Goal: Transaction & Acquisition: Purchase product/service

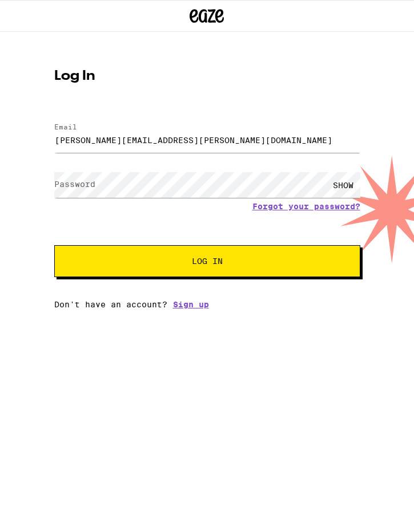
type input "[PERSON_NAME][EMAIL_ADDRESS][PERSON_NAME][DOMAIN_NAME]"
click at [206, 263] on button "Log In" at bounding box center [207, 261] width 306 height 32
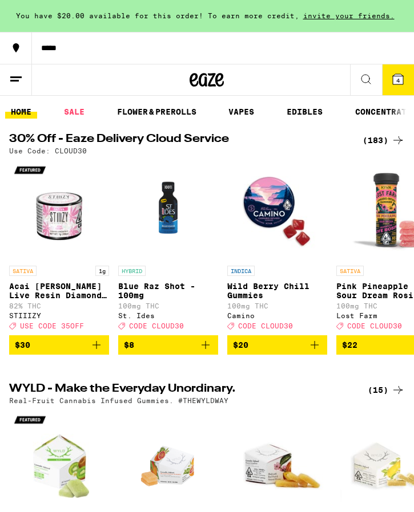
click at [237, 116] on link "VAPES" at bounding box center [240, 112] width 37 height 14
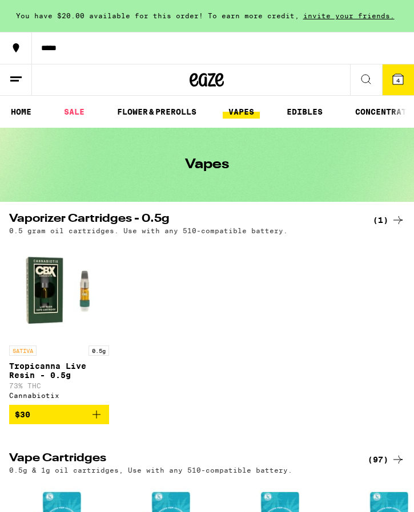
click at [64, 111] on link "SALE" at bounding box center [74, 112] width 32 height 14
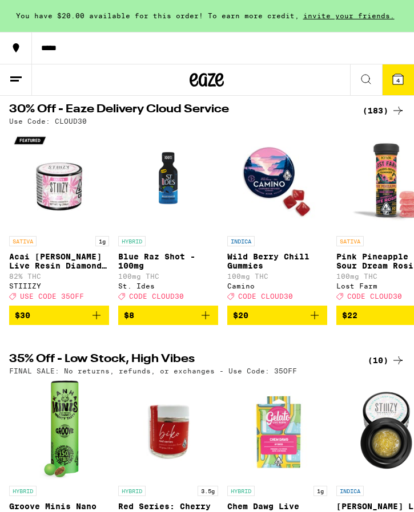
scroll to position [108, 0]
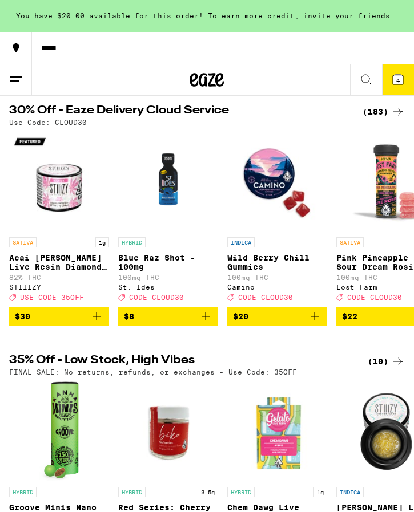
click at [384, 115] on div "(183)" at bounding box center [383, 112] width 42 height 14
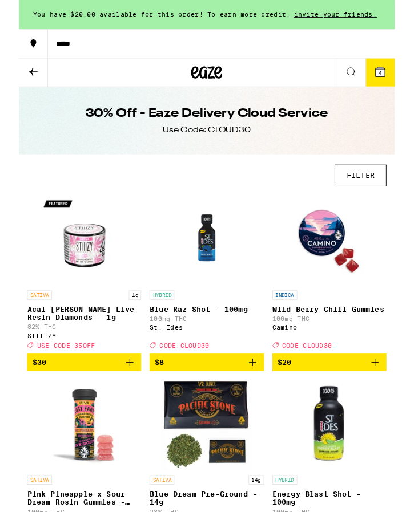
click at [376, 196] on button "FILTER" at bounding box center [375, 193] width 57 height 24
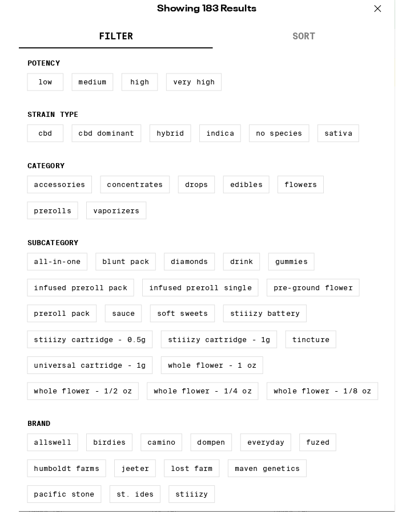
scroll to position [183, 0]
click at [181, 278] on label "Diamonds" at bounding box center [188, 287] width 56 height 19
click at [0, 0] on input "Diamonds" at bounding box center [0, 0] width 0 height 0
checkbox input "true"
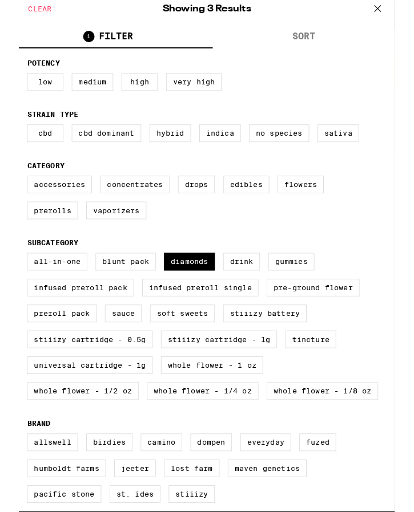
click at [383, 195] on div "Accessories Concentrates Drops Edibles Flowers Prerolls Vaporizers" at bounding box center [206, 221] width 395 height 57
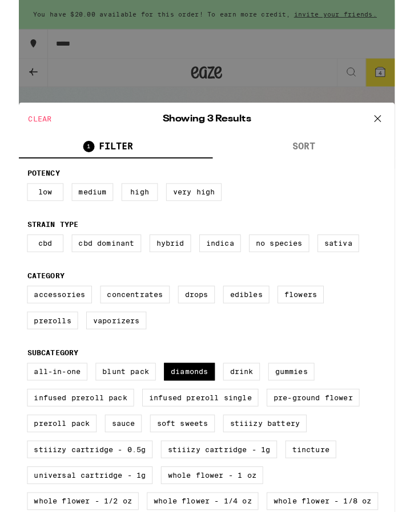
click at [400, 128] on icon at bounding box center [394, 130] width 17 height 17
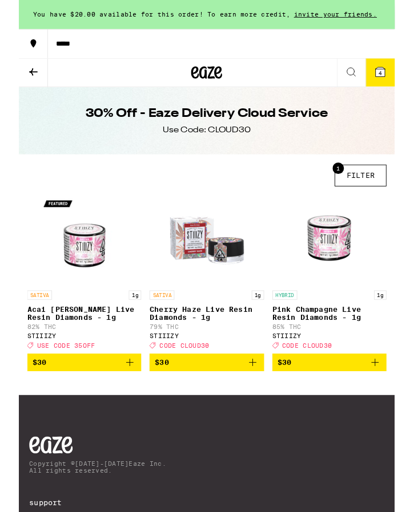
click at [367, 195] on button "1 FILTER" at bounding box center [375, 193] width 57 height 24
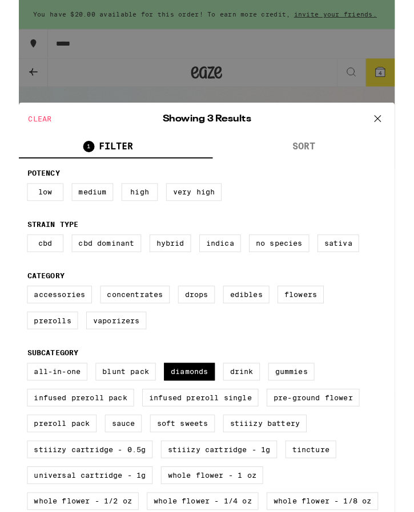
click at [393, 133] on icon at bounding box center [394, 130] width 17 height 17
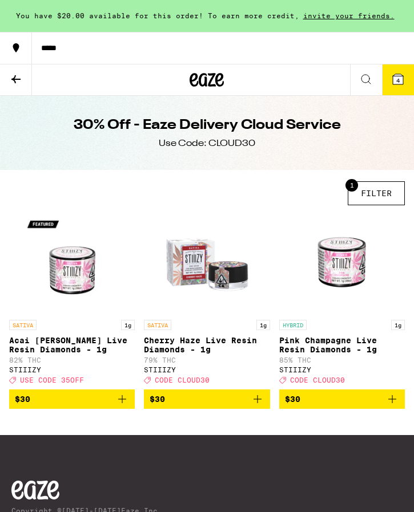
click at [384, 195] on button "1 FILTER" at bounding box center [375, 193] width 57 height 24
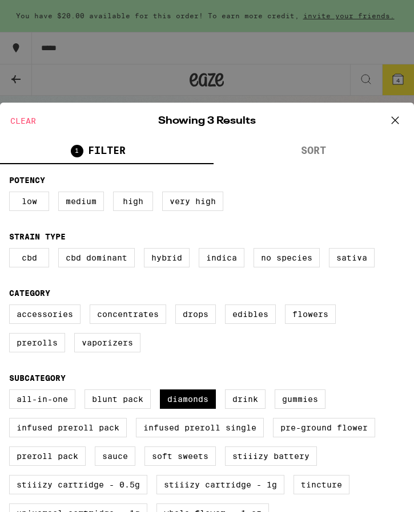
click at [185, 409] on label "Diamonds" at bounding box center [188, 399] width 56 height 19
click at [0, 0] on input "Diamonds" at bounding box center [0, 0] width 0 height 0
checkbox input "false"
click at [408, 114] on button at bounding box center [394, 121] width 35 height 37
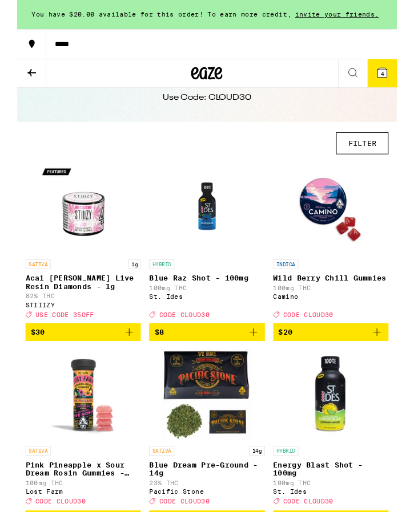
scroll to position [31, 0]
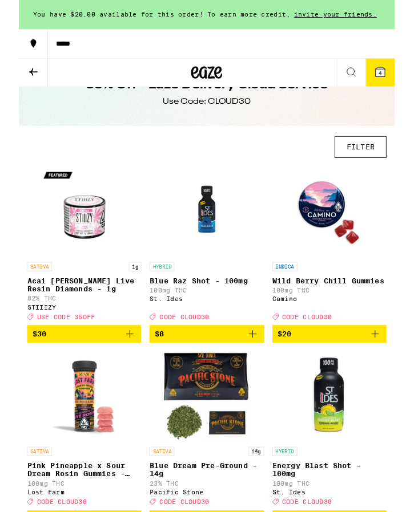
click at [382, 167] on button "FILTER" at bounding box center [375, 162] width 57 height 24
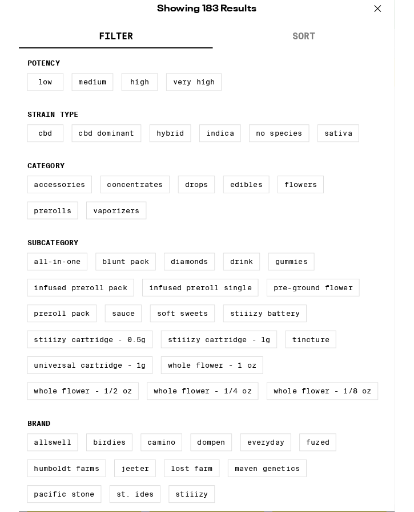
scroll to position [183, 0]
click at [0, 0] on input "STIIIZY" at bounding box center [0, 0] width 0 height 0
checkbox input "true"
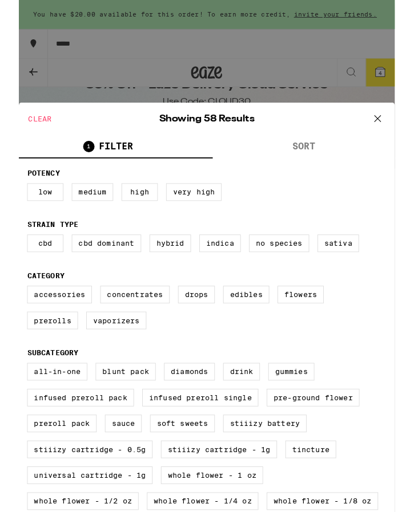
click at [397, 128] on icon at bounding box center [394, 130] width 7 height 7
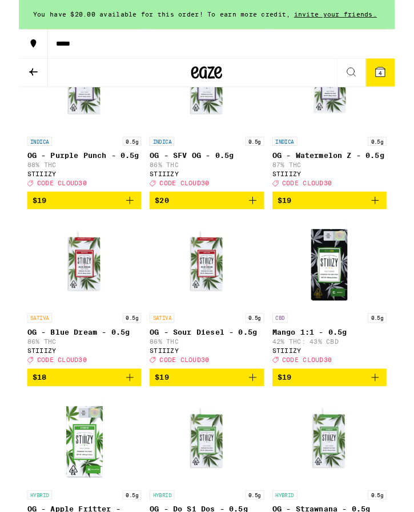
scroll to position [982, 0]
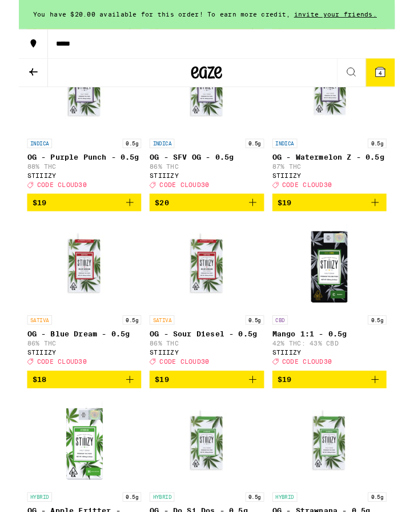
click at [392, 230] on icon "Add to bag" at bounding box center [392, 223] width 14 height 14
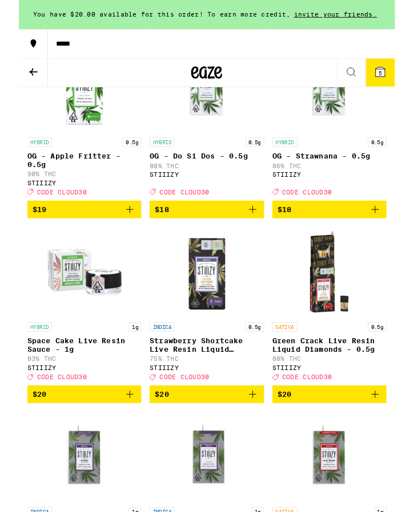
scroll to position [1377, 0]
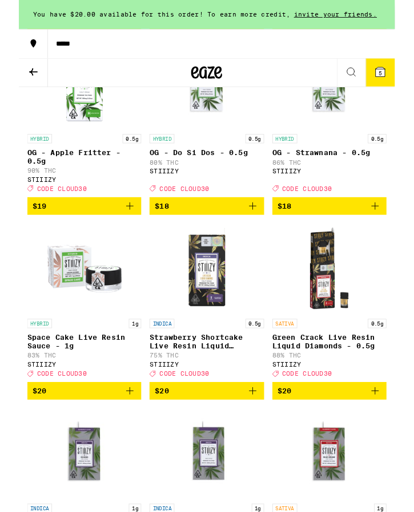
click at [120, 234] on icon "Add to bag" at bounding box center [122, 227] width 14 height 14
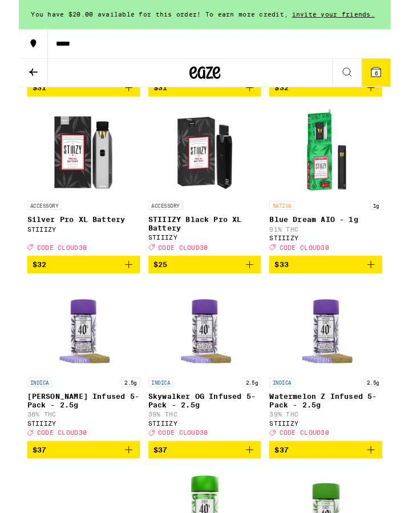
scroll to position [2926, 0]
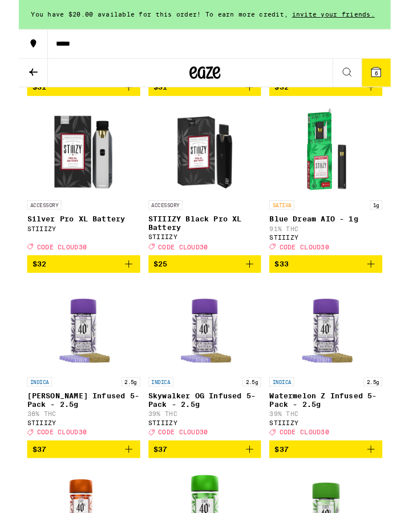
click at [167, 254] on p "STIIIZY Black Pro XL Battery" at bounding box center [205, 245] width 124 height 18
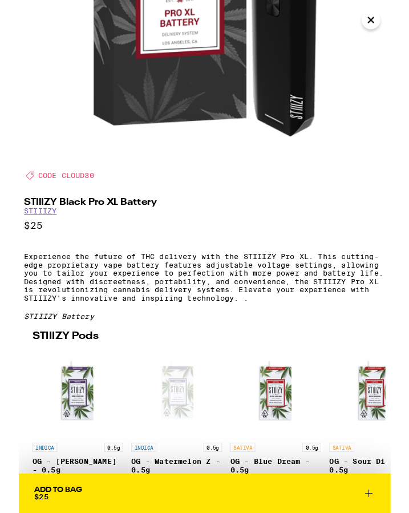
scroll to position [341, 0]
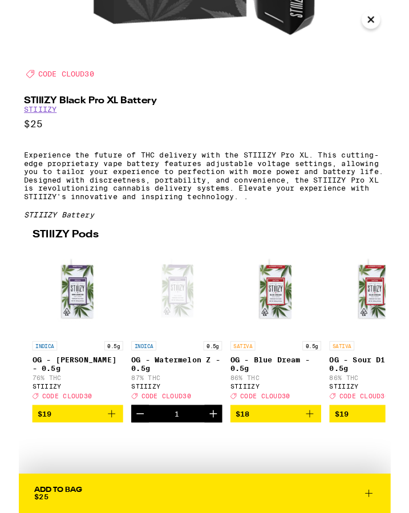
click at [37, 403] on div "INDICA 0.5g OG - [PERSON_NAME] - 0.5g 76% THC STIIIZY Deal Created with Sketch.…" at bounding box center [65, 407] width 100 height 64
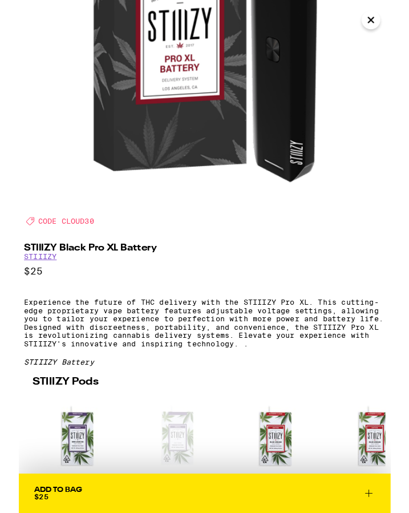
scroll to position [174, 0]
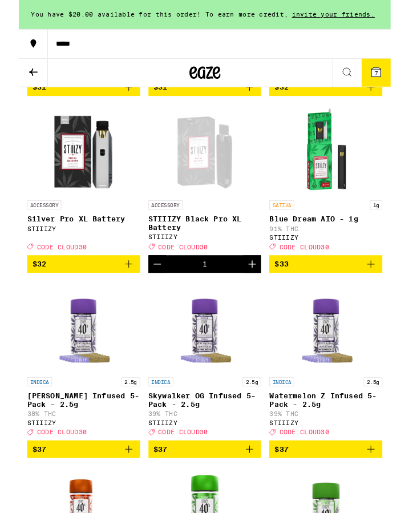
click at [395, 77] on icon at bounding box center [393, 79] width 10 height 10
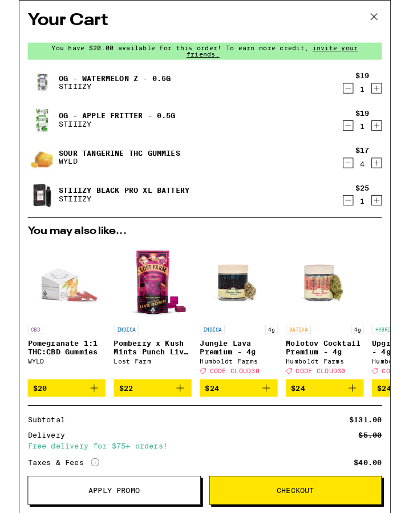
click at [367, 176] on button "Decrement" at bounding box center [361, 178] width 11 height 11
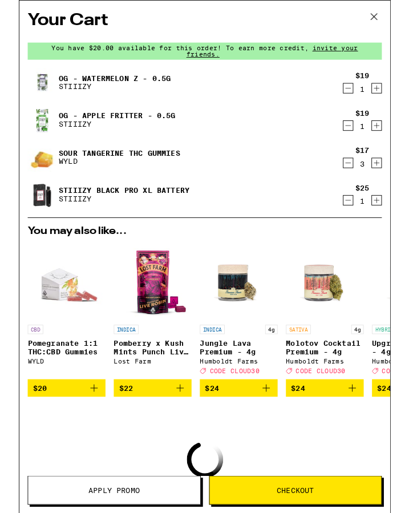
click at [363, 177] on icon "Decrement" at bounding box center [362, 179] width 10 height 14
click at [362, 179] on icon "Decrement" at bounding box center [362, 179] width 10 height 14
click at [363, 178] on icon "Decrement" at bounding box center [362, 179] width 10 height 14
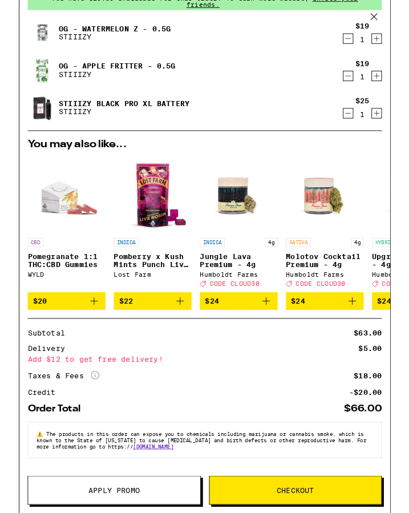
scroll to position [68, 0]
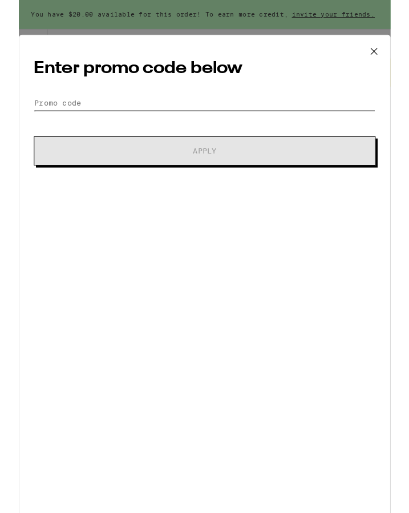
click at [70, 111] on input "Promo Code" at bounding box center [205, 112] width 376 height 17
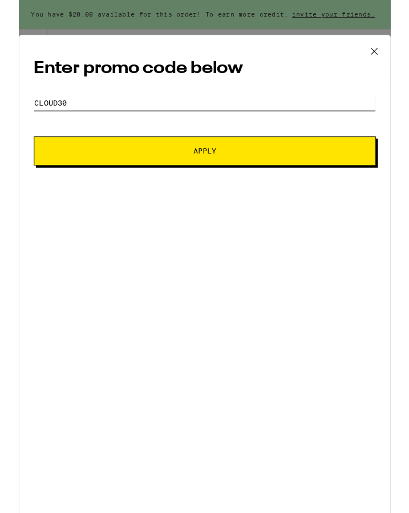
type input "Cloud30"
click at [95, 167] on span "Apply" at bounding box center [204, 166] width 297 height 8
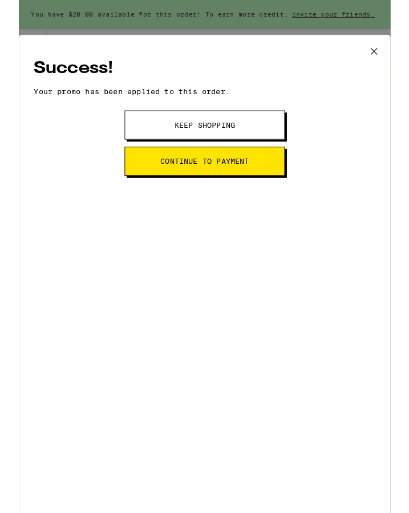
click at [143, 141] on button "Keep Shopping" at bounding box center [204, 137] width 176 height 32
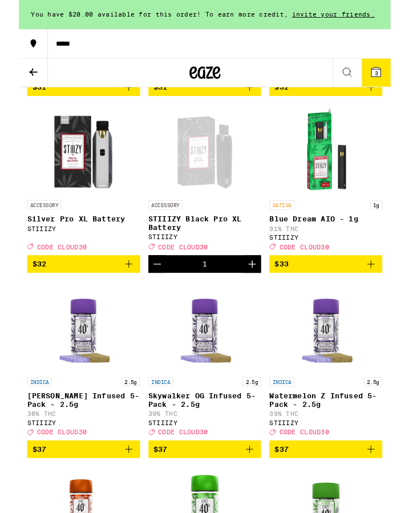
click at [392, 80] on span "3" at bounding box center [392, 80] width 3 height 7
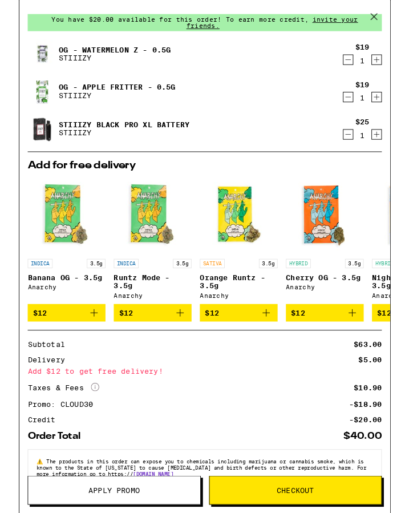
scroll to position [20, 0]
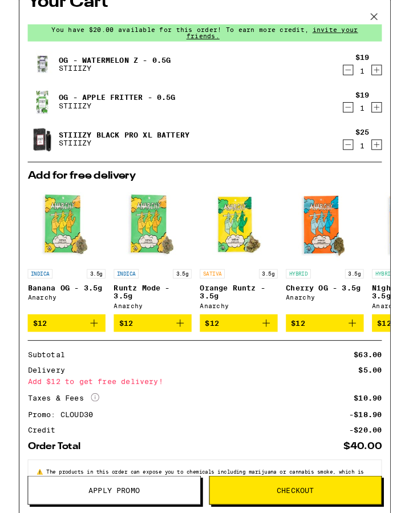
click at [393, 12] on icon at bounding box center [390, 18] width 17 height 17
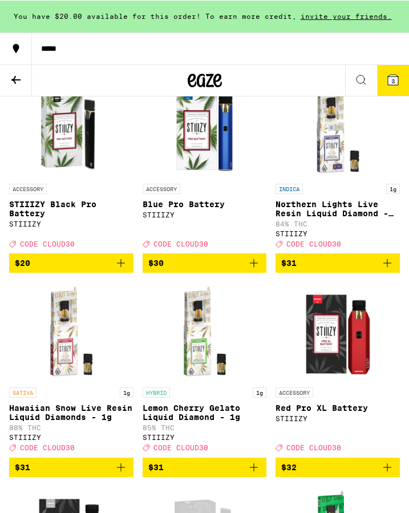
scroll to position [2554, 0]
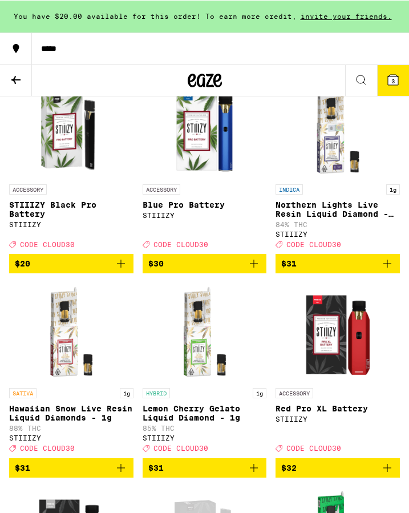
click at [25, 218] on p "STIIIZY Black Pro Battery" at bounding box center [71, 209] width 124 height 18
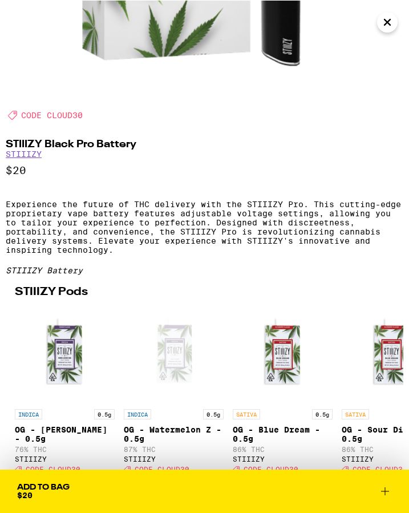
scroll to position [310, 0]
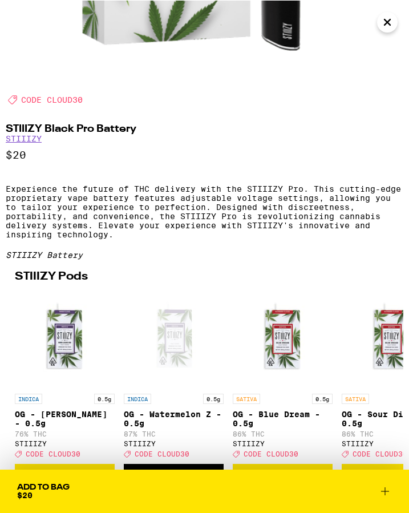
click at [34, 335] on img "Open page for OG - King Louis XIII - 0.5g from STIIIZY" at bounding box center [65, 337] width 100 height 100
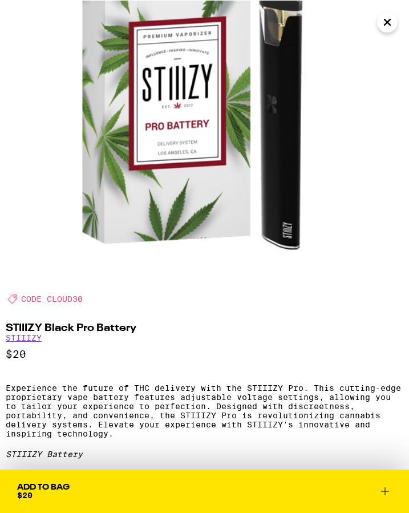
scroll to position [121, 0]
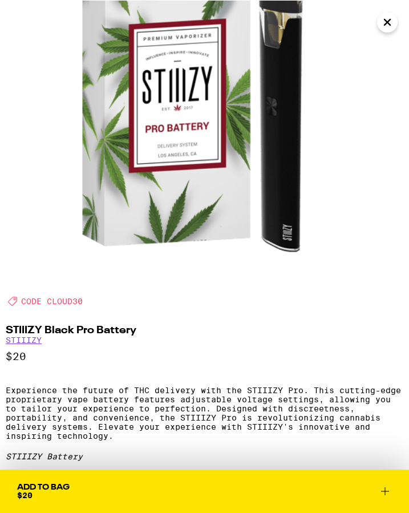
click at [394, 20] on icon "Close" at bounding box center [387, 21] width 14 height 17
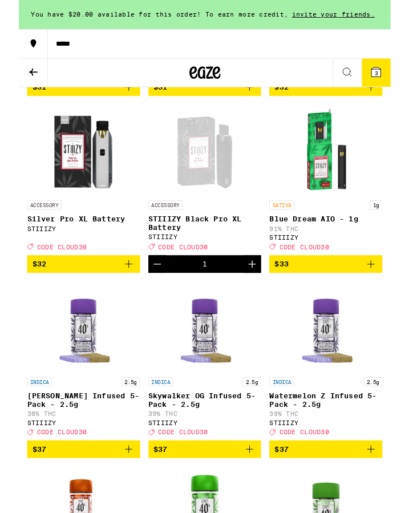
scroll to position [2931, 0]
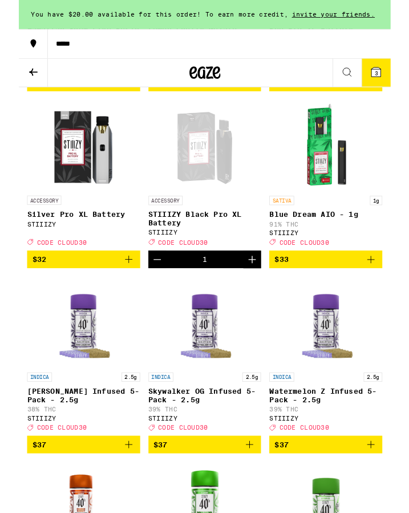
click at [147, 292] on icon "Decrement" at bounding box center [152, 285] width 14 height 14
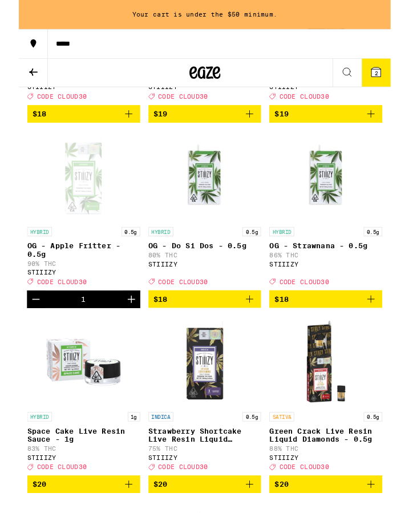
scroll to position [1277, 0]
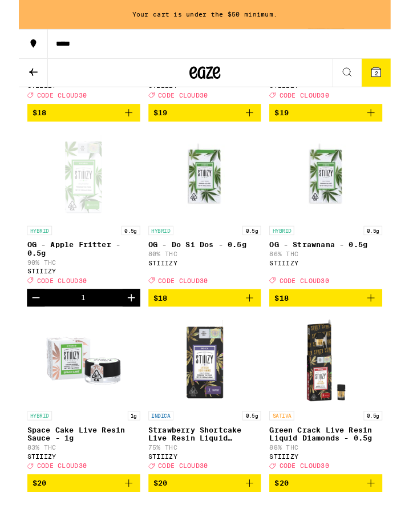
click at [384, 334] on icon "Add to bag" at bounding box center [387, 328] width 14 height 14
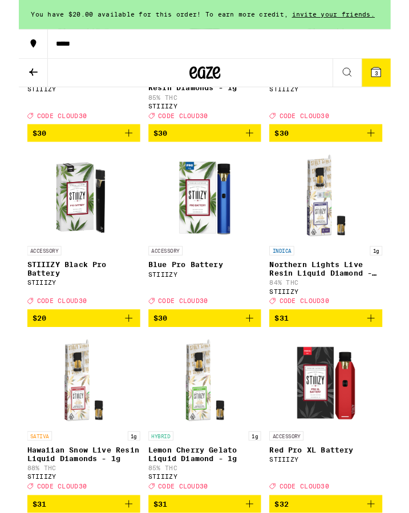
scroll to position [2468, 0]
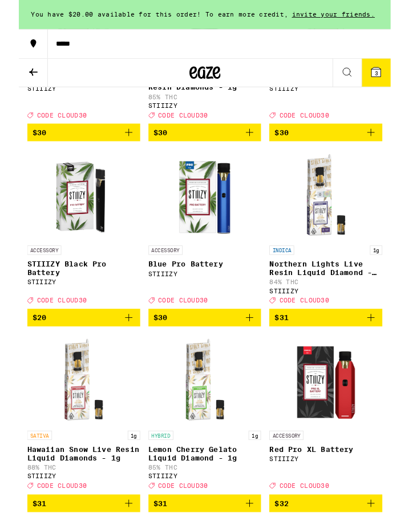
click at [35, 304] on p "STIIIZY Black Pro Battery" at bounding box center [71, 295] width 124 height 18
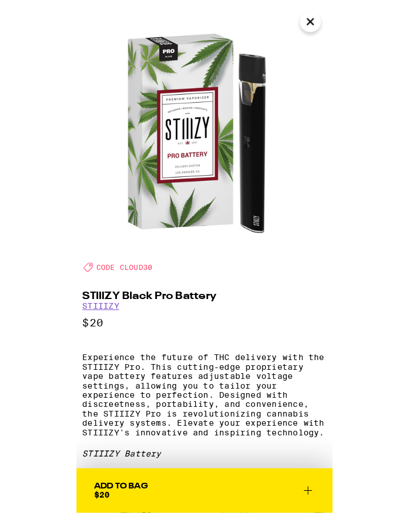
scroll to position [2468, 0]
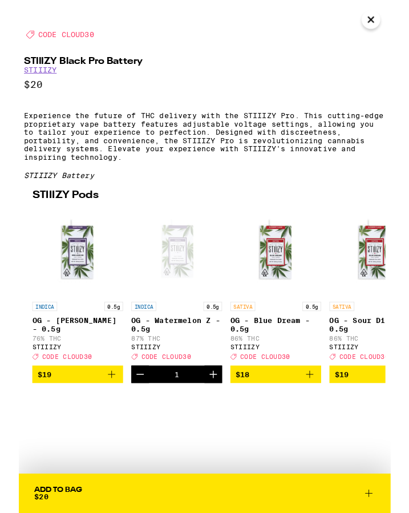
click at [33, 387] on link "INDICA 0.5g OG - [PERSON_NAME] - 0.5g 76% THC STIIIZY Deal Created with Sketch.…" at bounding box center [65, 313] width 100 height 175
click at [394, 15] on icon "Close" at bounding box center [387, 21] width 14 height 17
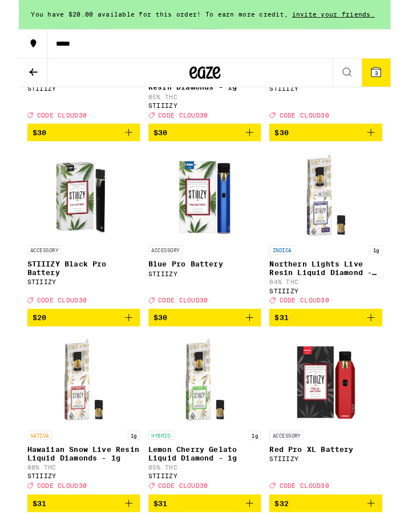
click at [395, 76] on icon at bounding box center [393, 79] width 10 height 10
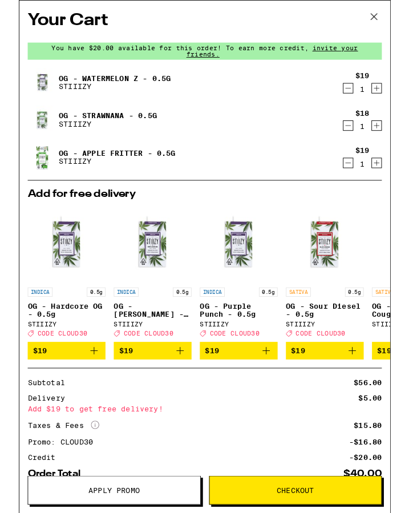
click at [399, 19] on icon at bounding box center [390, 18] width 17 height 17
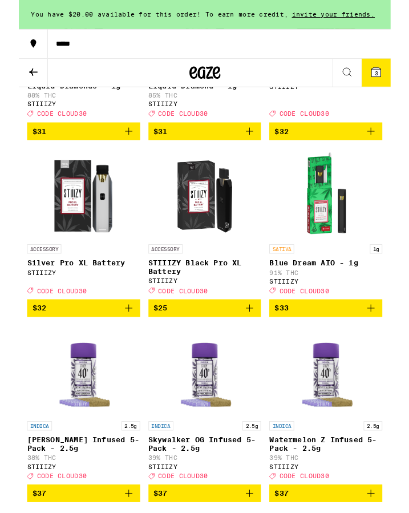
scroll to position [2898, 0]
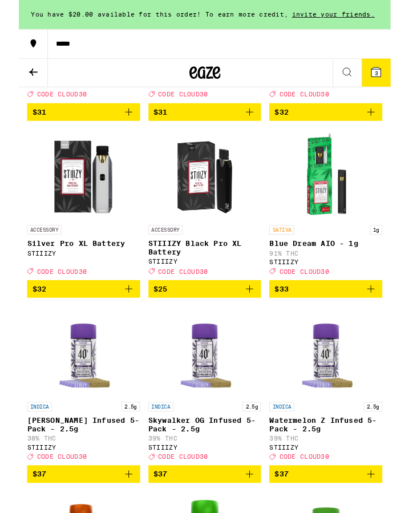
click at [261, 325] on icon "Add to bag" at bounding box center [254, 318] width 14 height 14
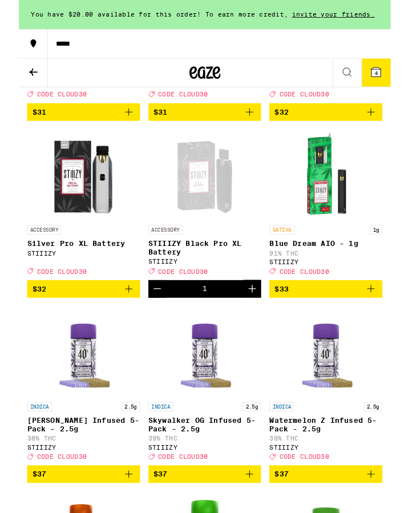
click at [393, 77] on span "4" at bounding box center [392, 80] width 3 height 7
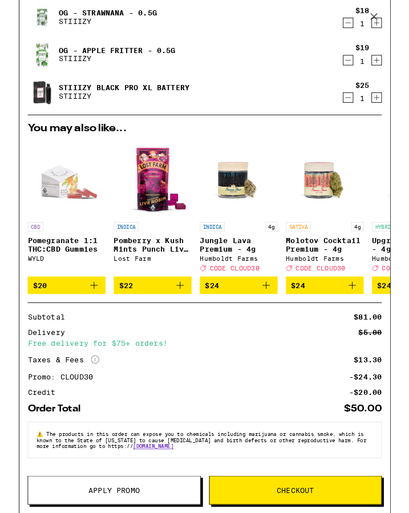
scroll to position [127, 0]
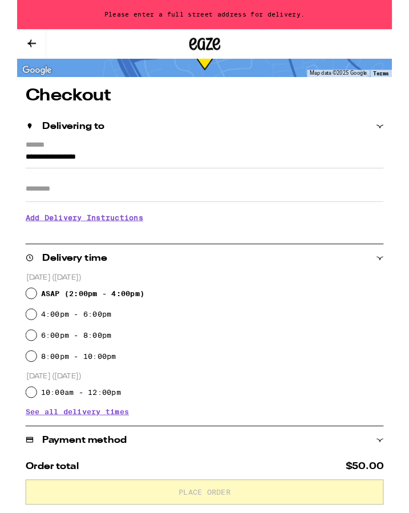
scroll to position [34, 0]
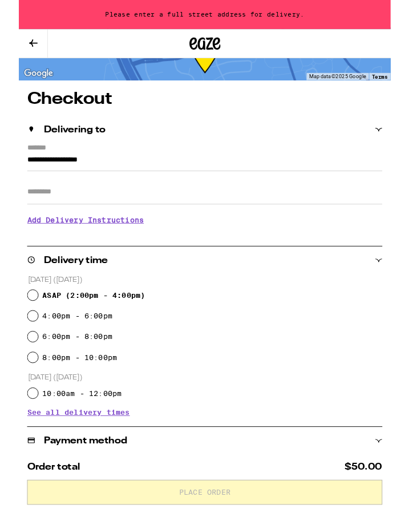
click at [27, 333] on div "ASAP ( 2:00pm - 4:00pm )" at bounding box center [205, 324] width 390 height 23
click at [15, 330] on input "ASAP ( 2:00pm - 4:00pm )" at bounding box center [15, 324] width 11 height 11
radio input "true"
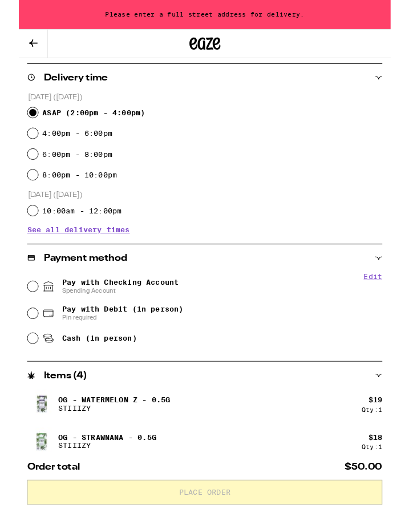
scroll to position [236, 0]
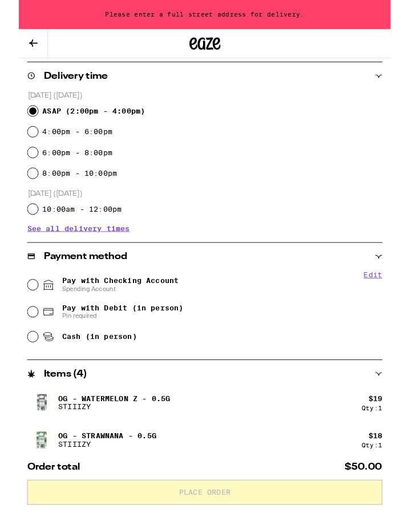
click at [18, 317] on input "Pay with Checking Account Spending Account" at bounding box center [15, 312] width 11 height 11
radio input "true"
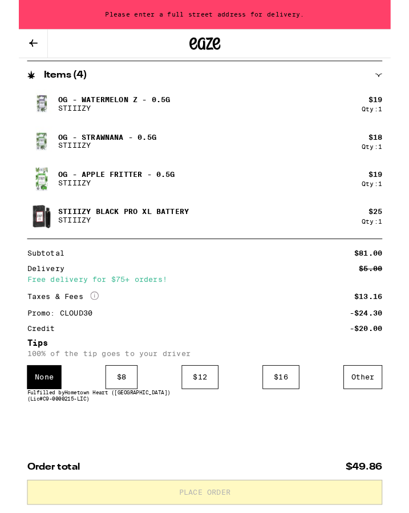
scroll to position [599, 0]
click at [29, 418] on div "None" at bounding box center [28, 415] width 38 height 26
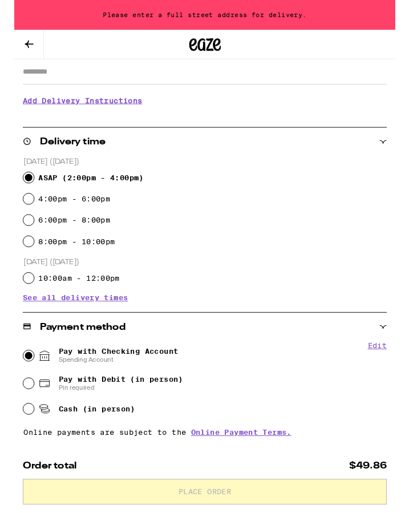
scroll to position [0, 0]
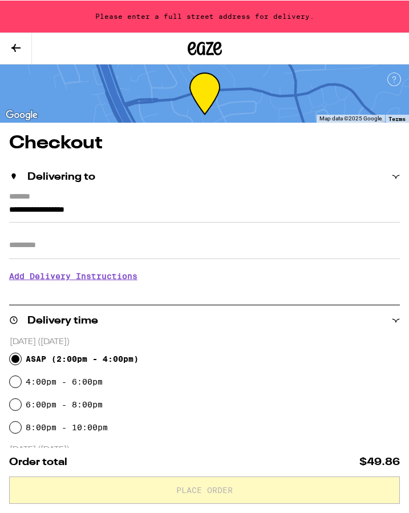
click at [18, 245] on input "Apt/Suite" at bounding box center [204, 244] width 391 height 27
click at [13, 202] on input "**********" at bounding box center [204, 211] width 391 height 19
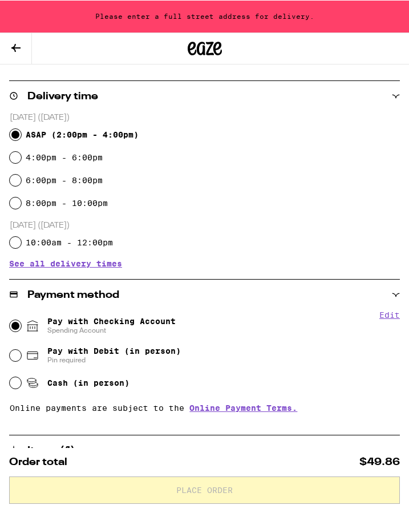
scroll to position [213, 0]
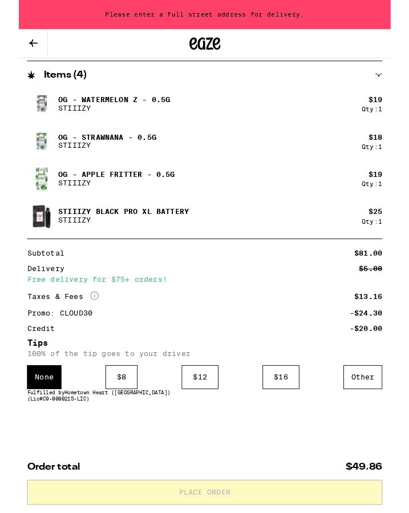
click at [23, 403] on div "None" at bounding box center [28, 415] width 38 height 26
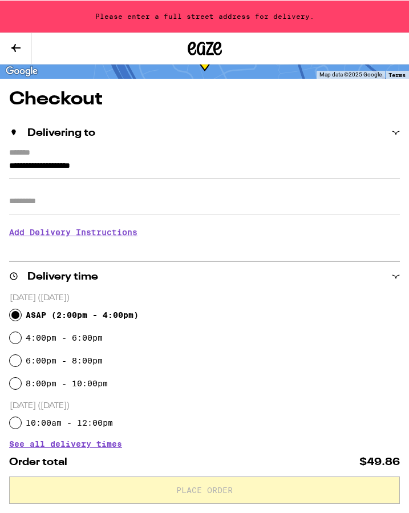
scroll to position [0, 0]
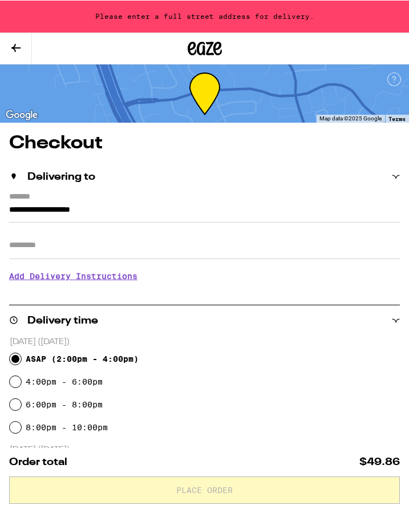
click at [50, 202] on input "**********" at bounding box center [204, 211] width 391 height 19
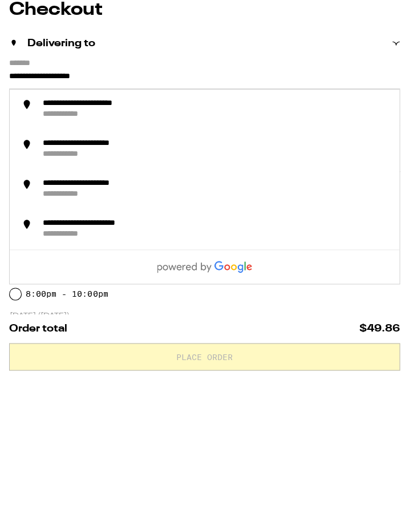
click at [62, 242] on div "**********" at bounding box center [74, 247] width 62 height 11
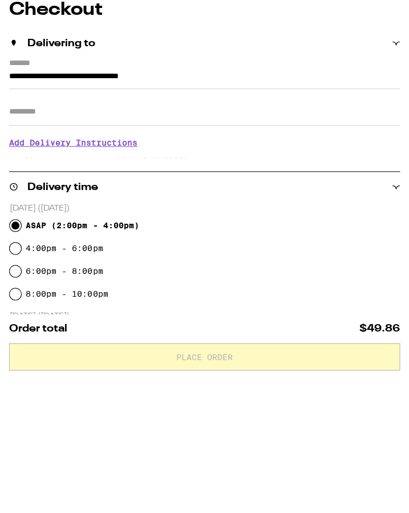
scroll to position [133, 0]
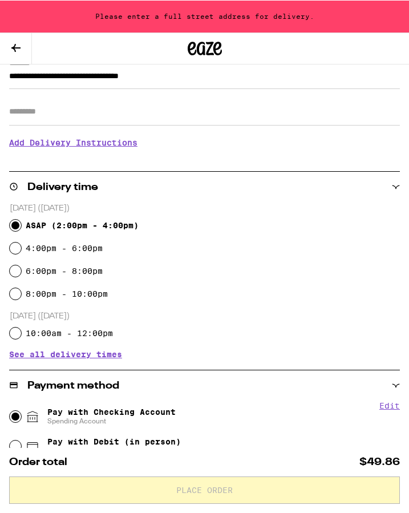
type input "**********"
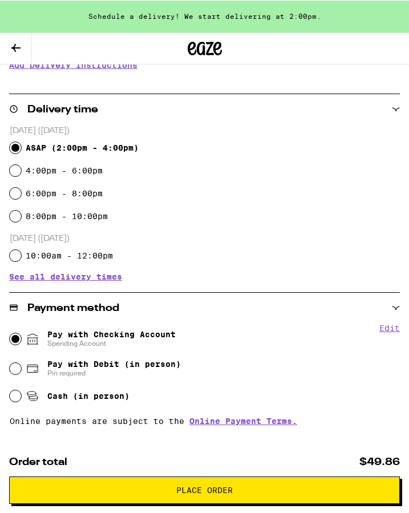
scroll to position [209, 0]
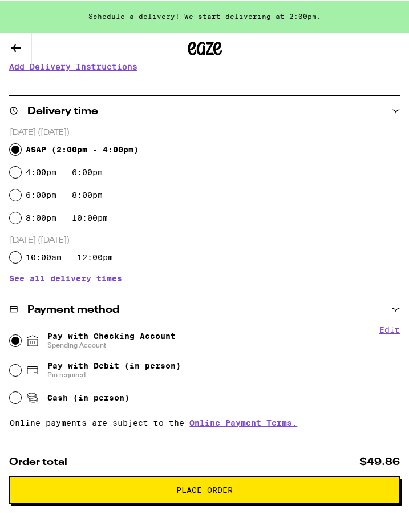
click at [384, 332] on button "Edit" at bounding box center [389, 329] width 21 height 9
click at [390, 330] on button "Done" at bounding box center [389, 329] width 21 height 9
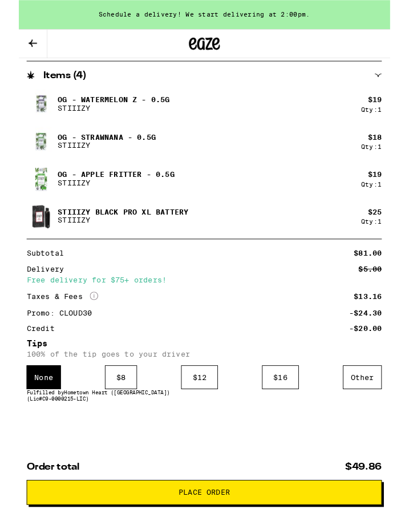
scroll to position [599, 0]
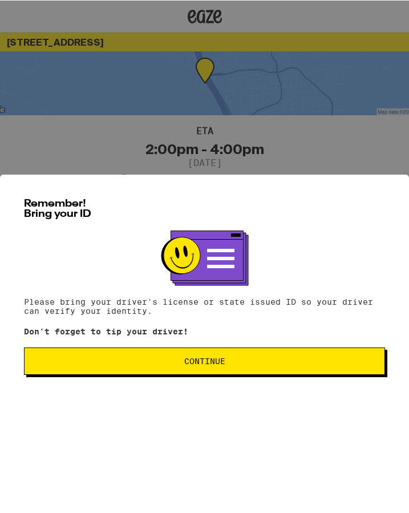
click at [93, 364] on span "Continue" at bounding box center [205, 360] width 342 height 8
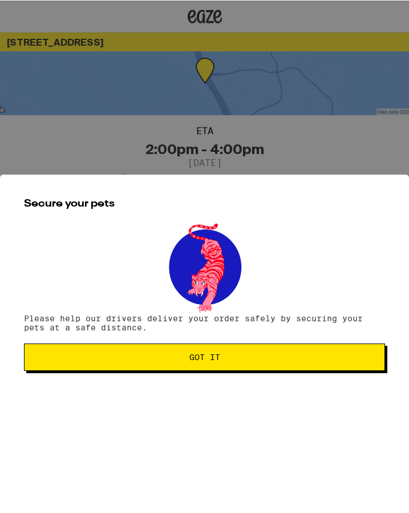
click at [97, 357] on span "Got it" at bounding box center [205, 357] width 342 height 8
